Goal: Information Seeking & Learning: Check status

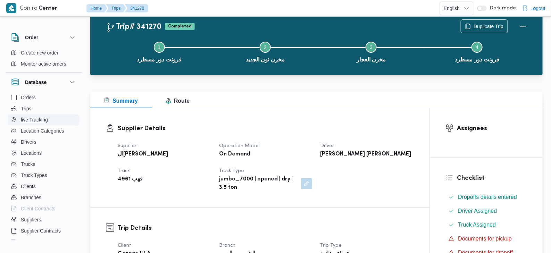
scroll to position [19, 0]
click at [35, 110] on button "Trips" at bounding box center [43, 108] width 71 height 11
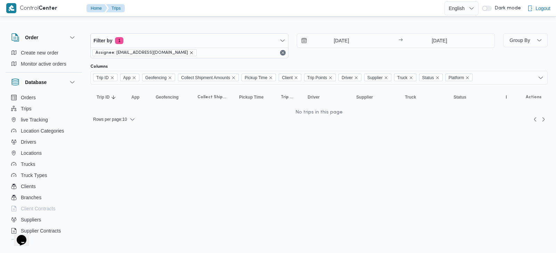
click at [189, 52] on icon "remove selected entity" at bounding box center [191, 53] width 4 height 4
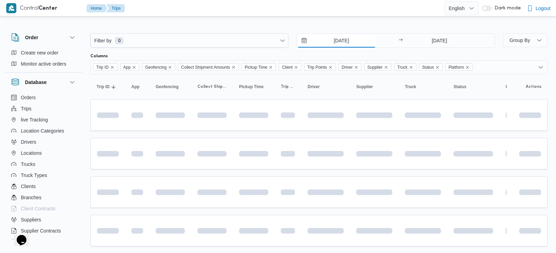
click at [349, 38] on input "[DATE]" at bounding box center [336, 41] width 79 height 14
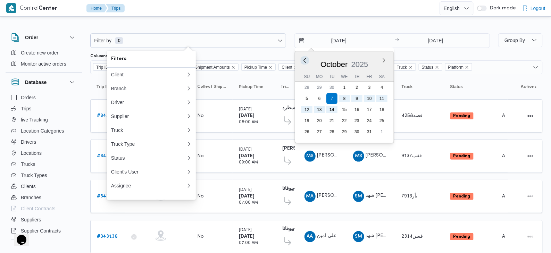
click at [303, 61] on button "Previous Month" at bounding box center [304, 60] width 7 height 7
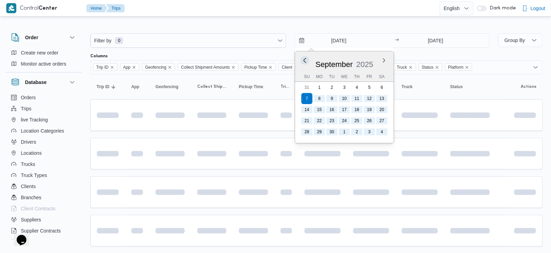
type input "[DATE]"
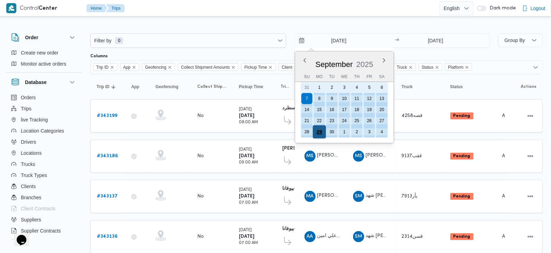
click at [318, 131] on div "29" at bounding box center [319, 131] width 13 height 13
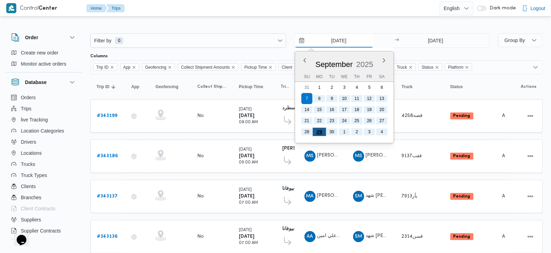
type input "[DATE]"
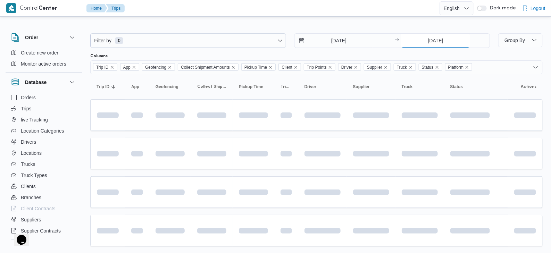
click at [426, 39] on input "[DATE]" at bounding box center [435, 41] width 69 height 14
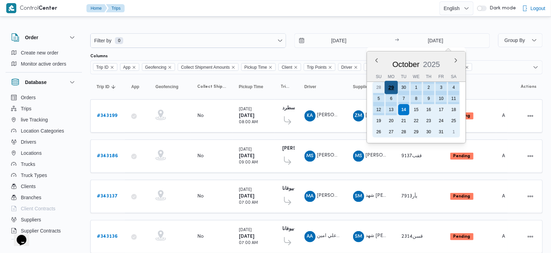
click at [389, 89] on div "29" at bounding box center [391, 87] width 13 height 13
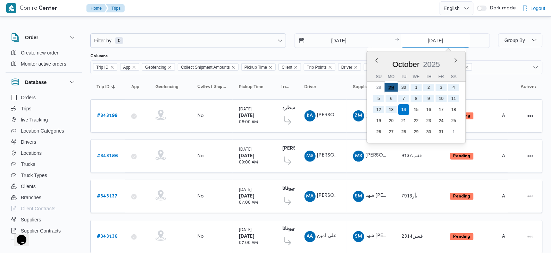
type input "[DATE]"
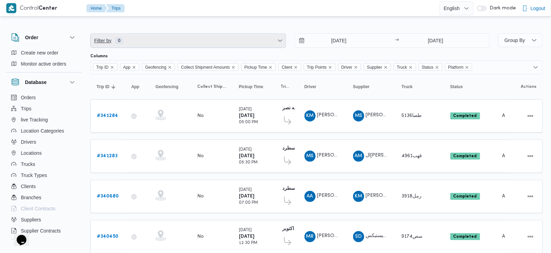
click at [254, 39] on span "Filter by 0" at bounding box center [188, 41] width 195 height 14
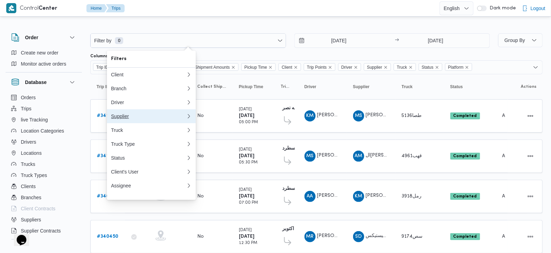
click at [139, 116] on div "Supplier" at bounding box center [148, 117] width 75 height 6
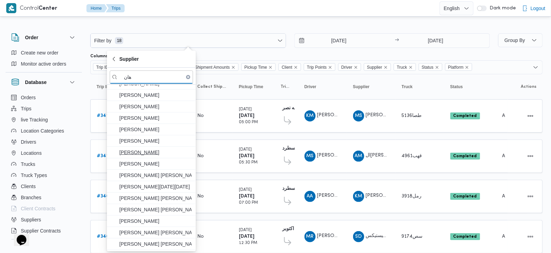
scroll to position [38, 0]
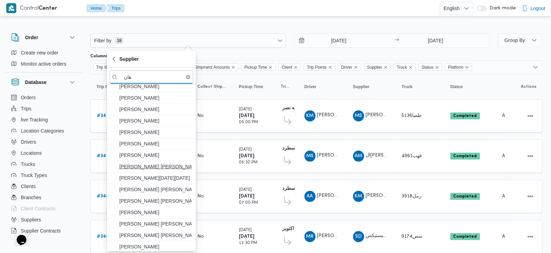
type input "هان"
click at [156, 164] on span "[PERSON_NAME] [PERSON_NAME]" at bounding box center [155, 167] width 72 height 8
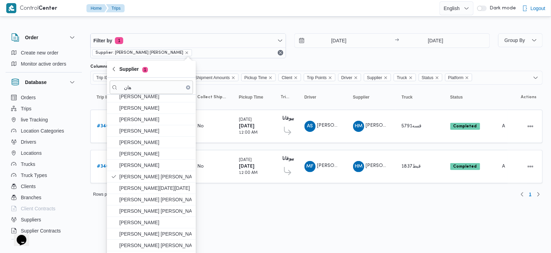
click at [305, 54] on div "[DATE] → [DATE]" at bounding box center [392, 45] width 196 height 25
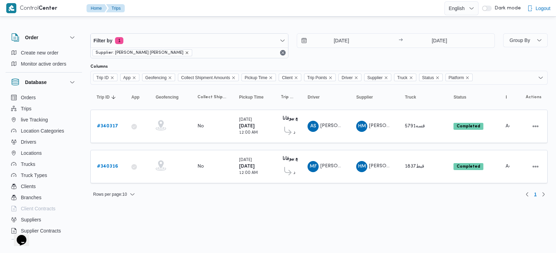
click at [185, 52] on icon "remove selected entity" at bounding box center [187, 53] width 4 height 4
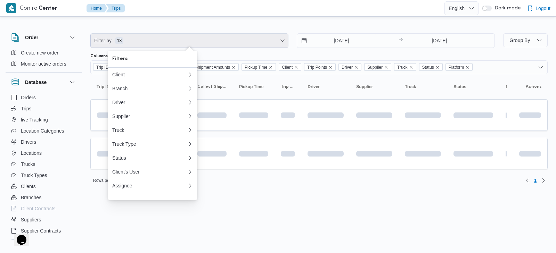
click at [133, 43] on span "Filter by 18" at bounding box center [189, 41] width 197 height 14
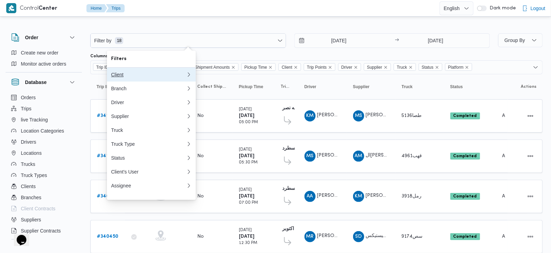
click at [128, 78] on button "Client" at bounding box center [151, 75] width 89 height 14
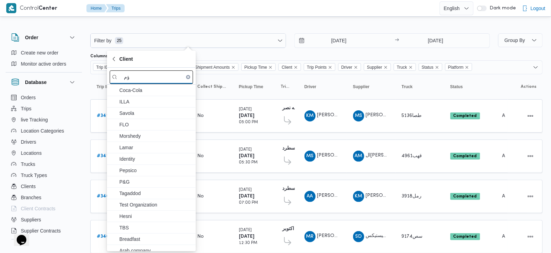
type input "ؤ"
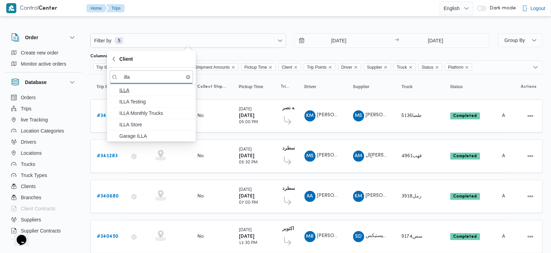
type input "illa"
click at [122, 90] on span "ILLA" at bounding box center [155, 90] width 72 height 8
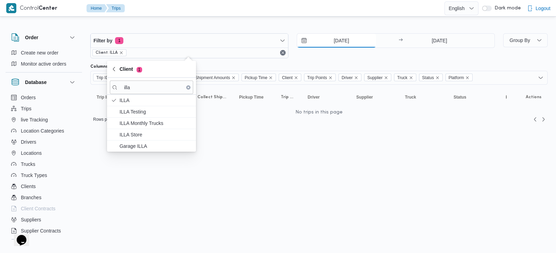
click at [350, 42] on input "[DATE]" at bounding box center [336, 41] width 79 height 14
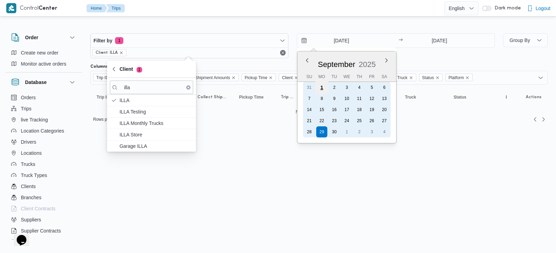
click at [319, 88] on div "1" at bounding box center [321, 87] width 13 height 13
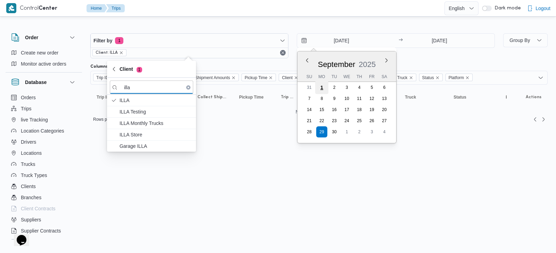
type input "[DATE]"
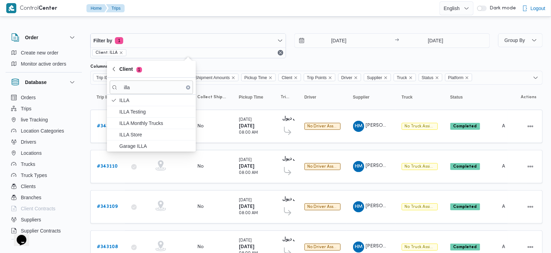
click at [347, 54] on div "[DATE] → [DATE]" at bounding box center [392, 45] width 196 height 25
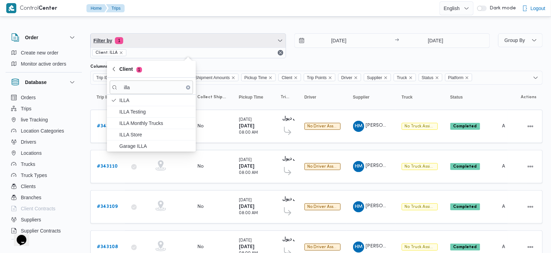
click at [177, 39] on span "Filter by 1" at bounding box center [188, 41] width 195 height 14
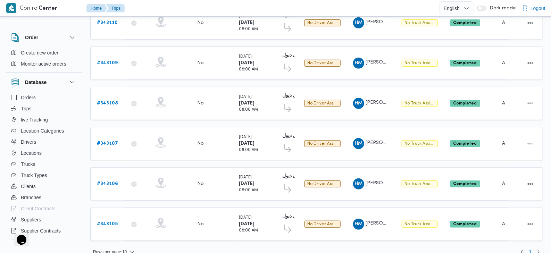
scroll to position [150, 0]
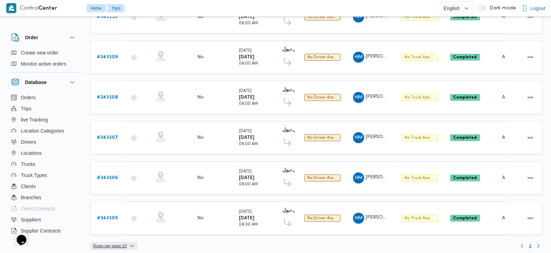
click at [126, 242] on span "Rows per page : 10" at bounding box center [110, 246] width 34 height 8
click at [123, 198] on span "5 rows" at bounding box center [123, 197] width 22 height 6
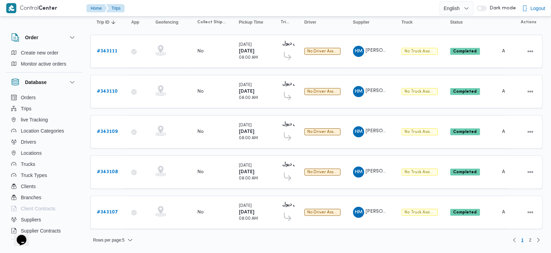
scroll to position [71, 0]
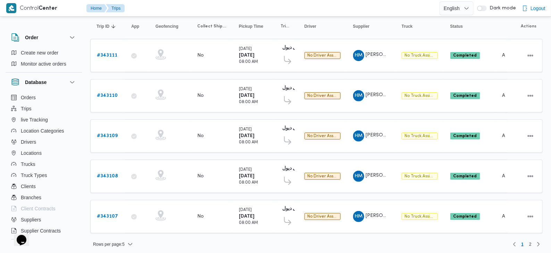
click at [131, 245] on div "Rows per page : 5 1 2" at bounding box center [316, 244] width 461 height 17
click at [131, 242] on icon "button" at bounding box center [130, 245] width 6 height 6
click at [127, 225] on span "20 rows" at bounding box center [121, 224] width 22 height 6
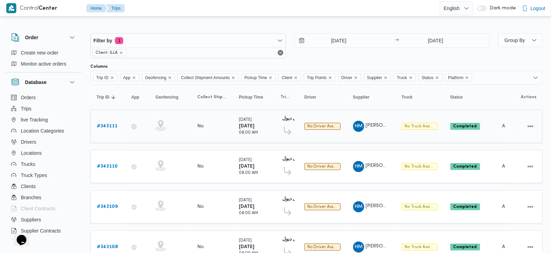
click at [100, 124] on b "# 343111" at bounding box center [107, 126] width 20 height 5
